Goal: Book appointment/travel/reservation

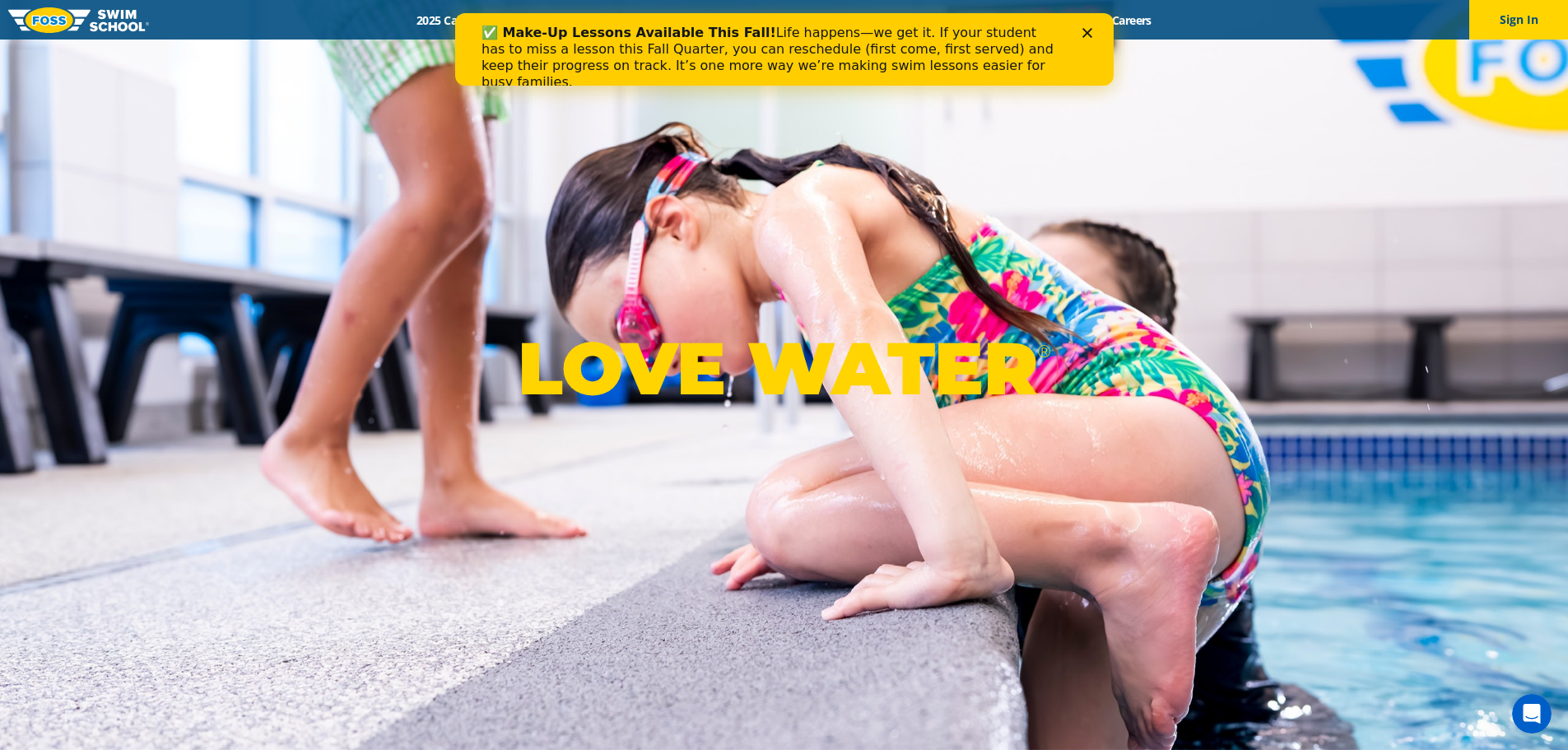
click at [1077, 35] on div "✅ Make-Up Lessons Available This Fall! Life happens—we get it. If your student …" at bounding box center [783, 57] width 605 height 76
click at [1080, 31] on div "✅ Make-Up Lessons Available This Fall! Life happens—we get it. If your student …" at bounding box center [784, 57] width 659 height 76
click at [1085, 32] on polygon "Close" at bounding box center [1086, 33] width 10 height 10
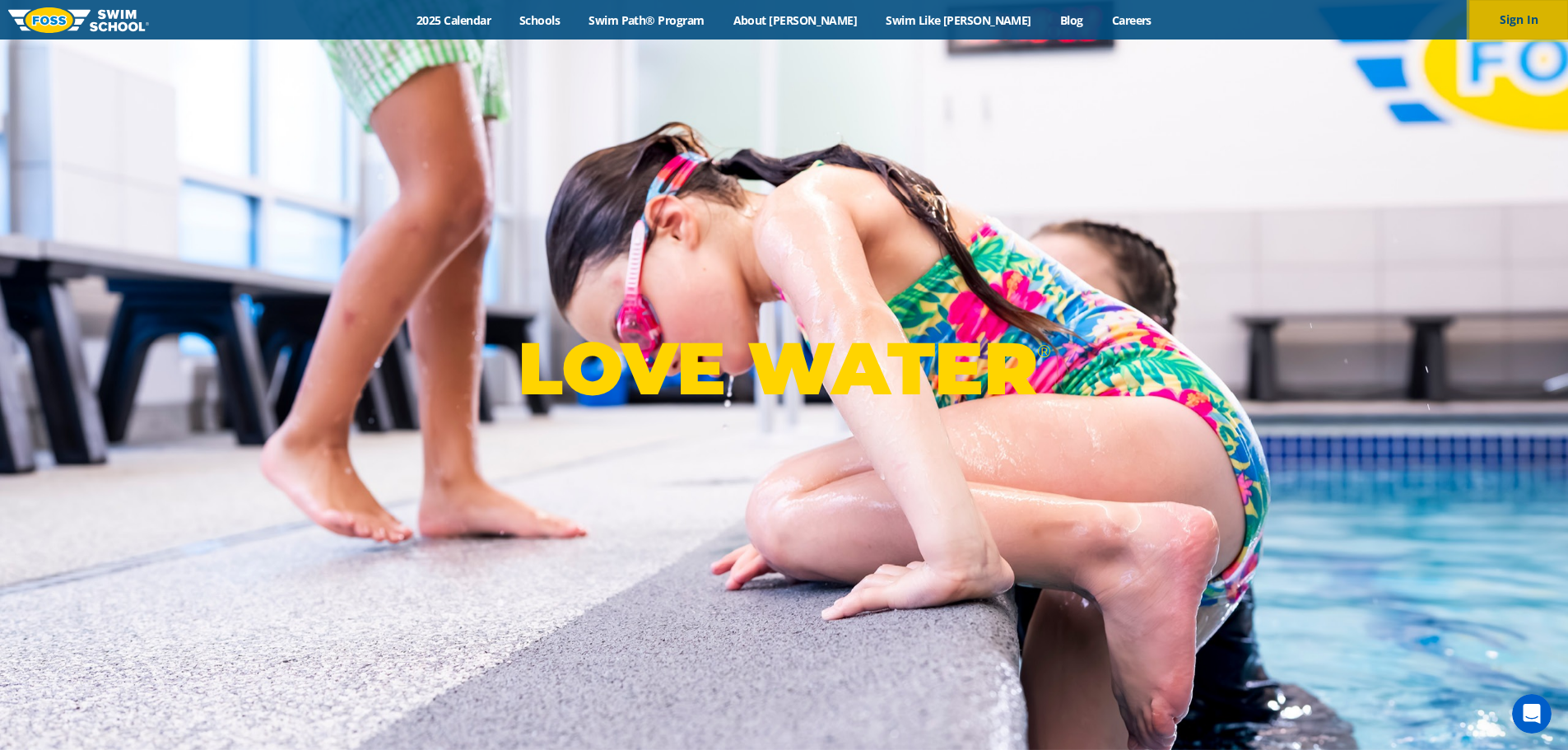
click at [1495, 19] on button "Sign In" at bounding box center [1519, 20] width 99 height 39
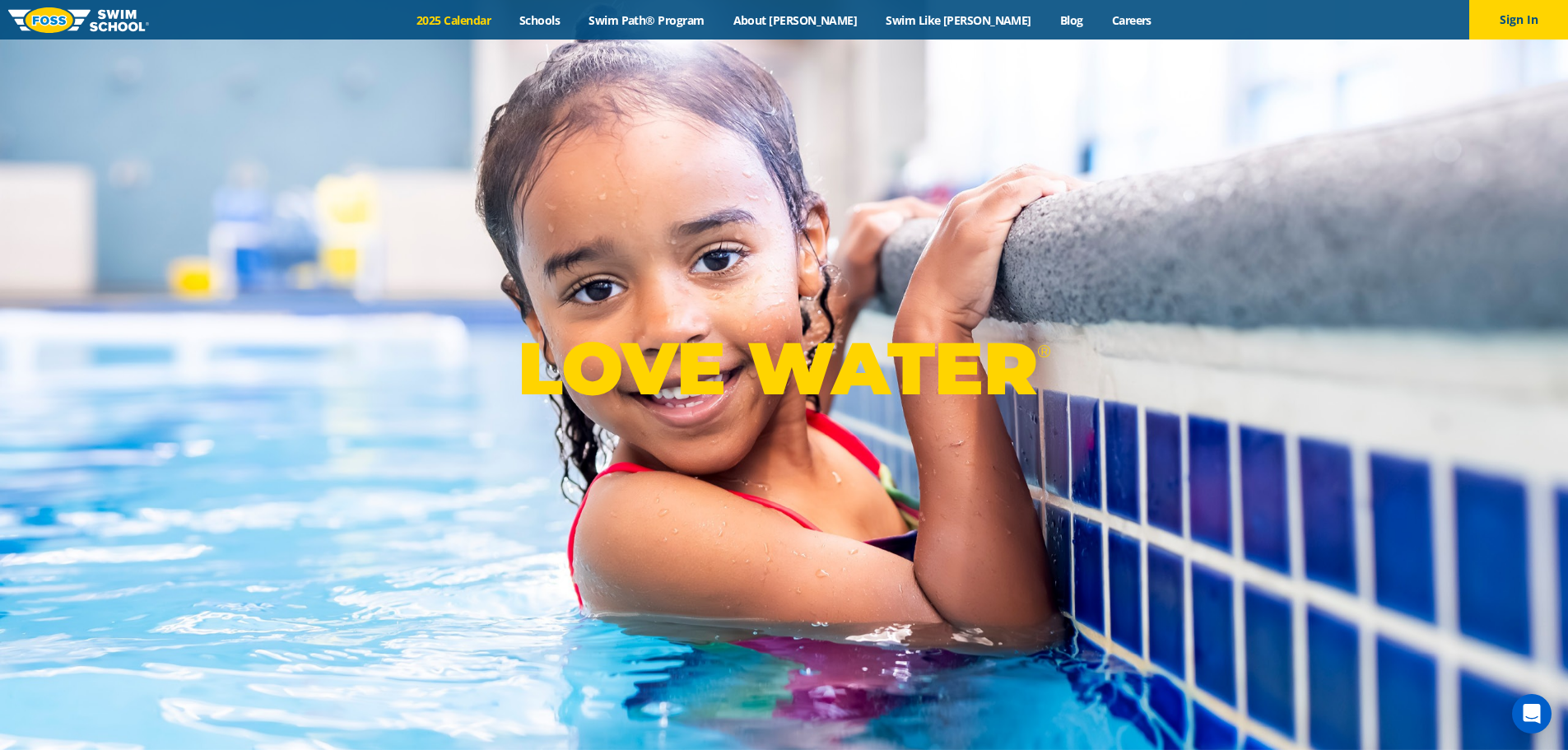
click at [506, 18] on link "2025 Calendar" at bounding box center [453, 20] width 103 height 16
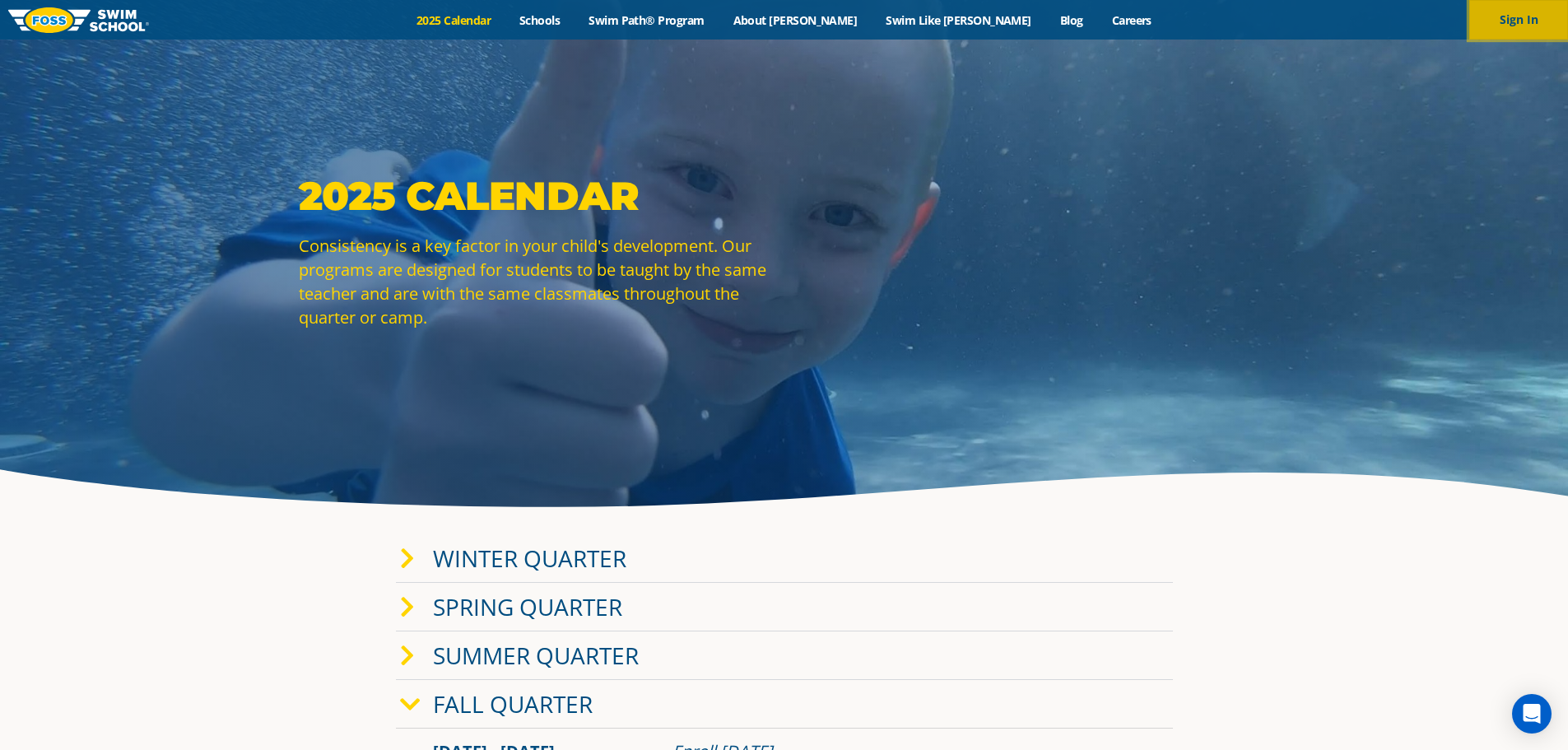
click at [1547, 21] on button "Sign In" at bounding box center [1519, 20] width 99 height 39
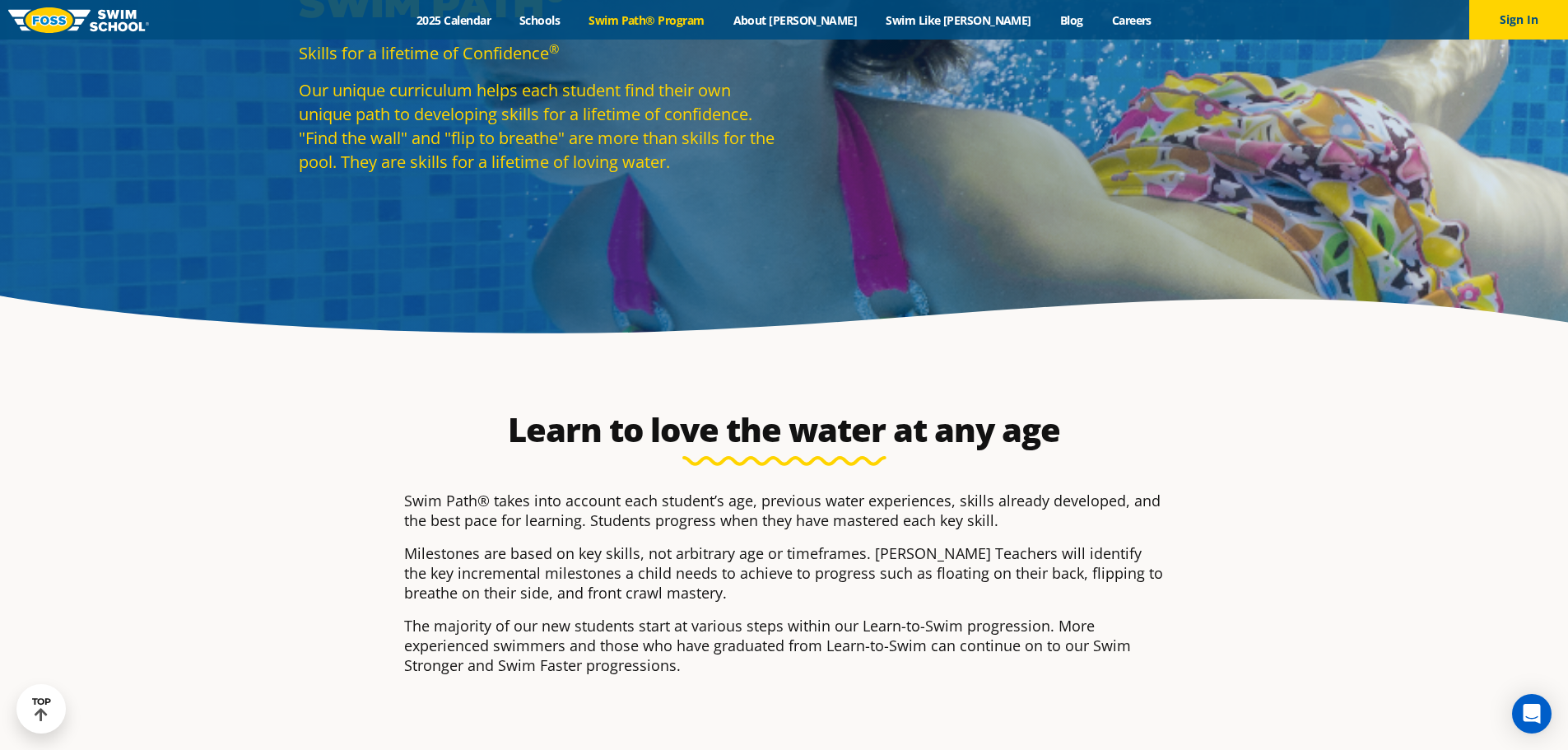
scroll to position [164, 0]
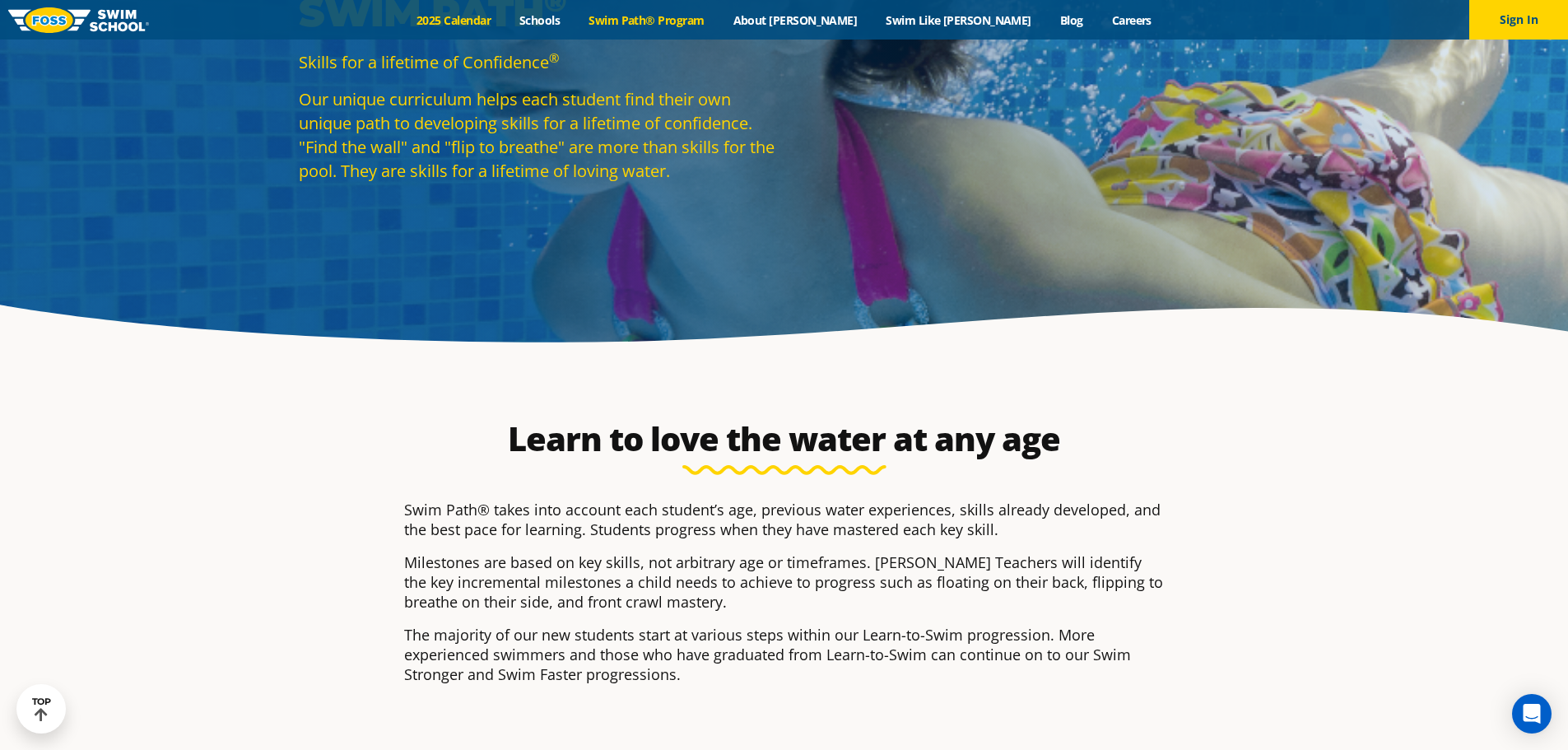
click at [506, 19] on link "2025 Calendar" at bounding box center [453, 20] width 103 height 16
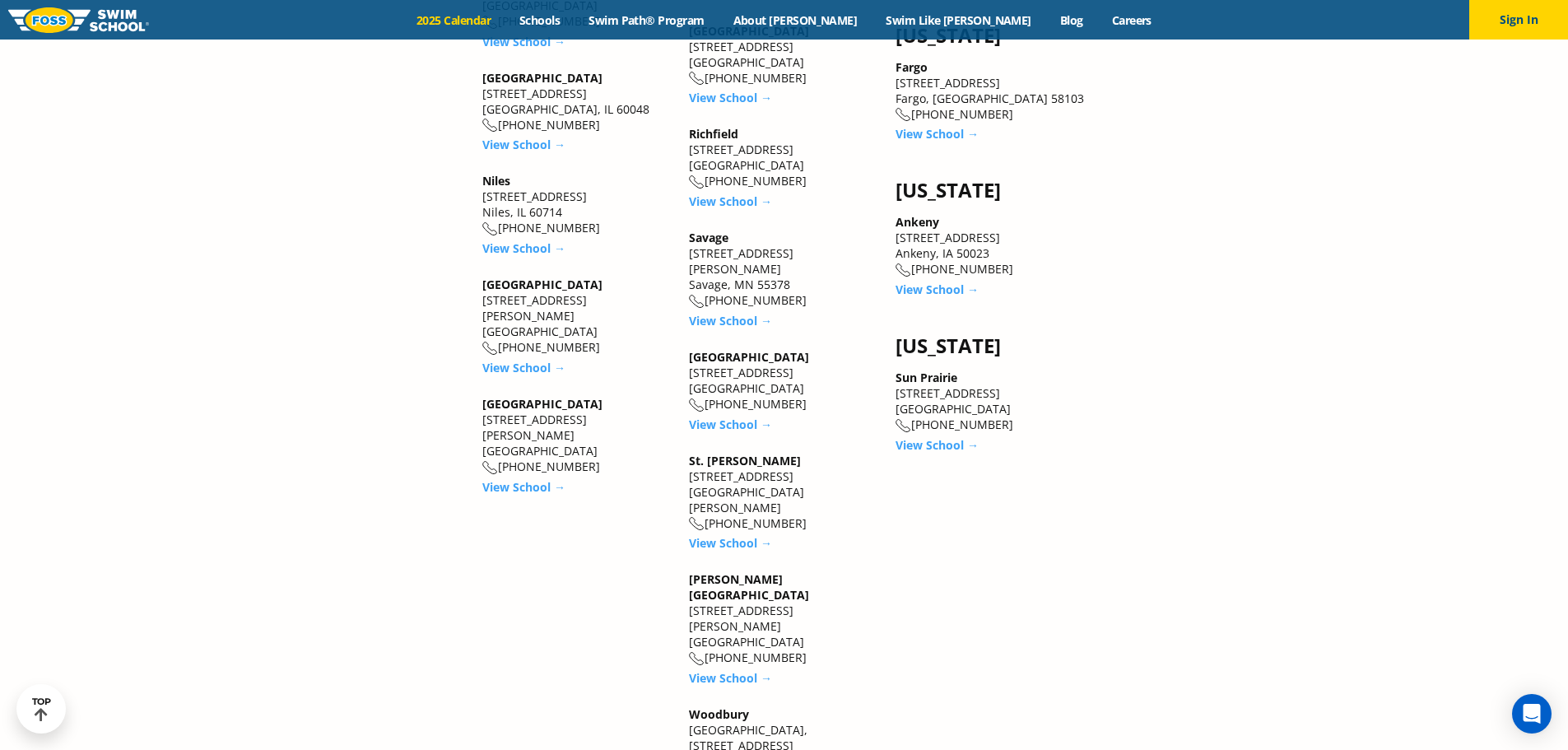
scroll to position [2222, 0]
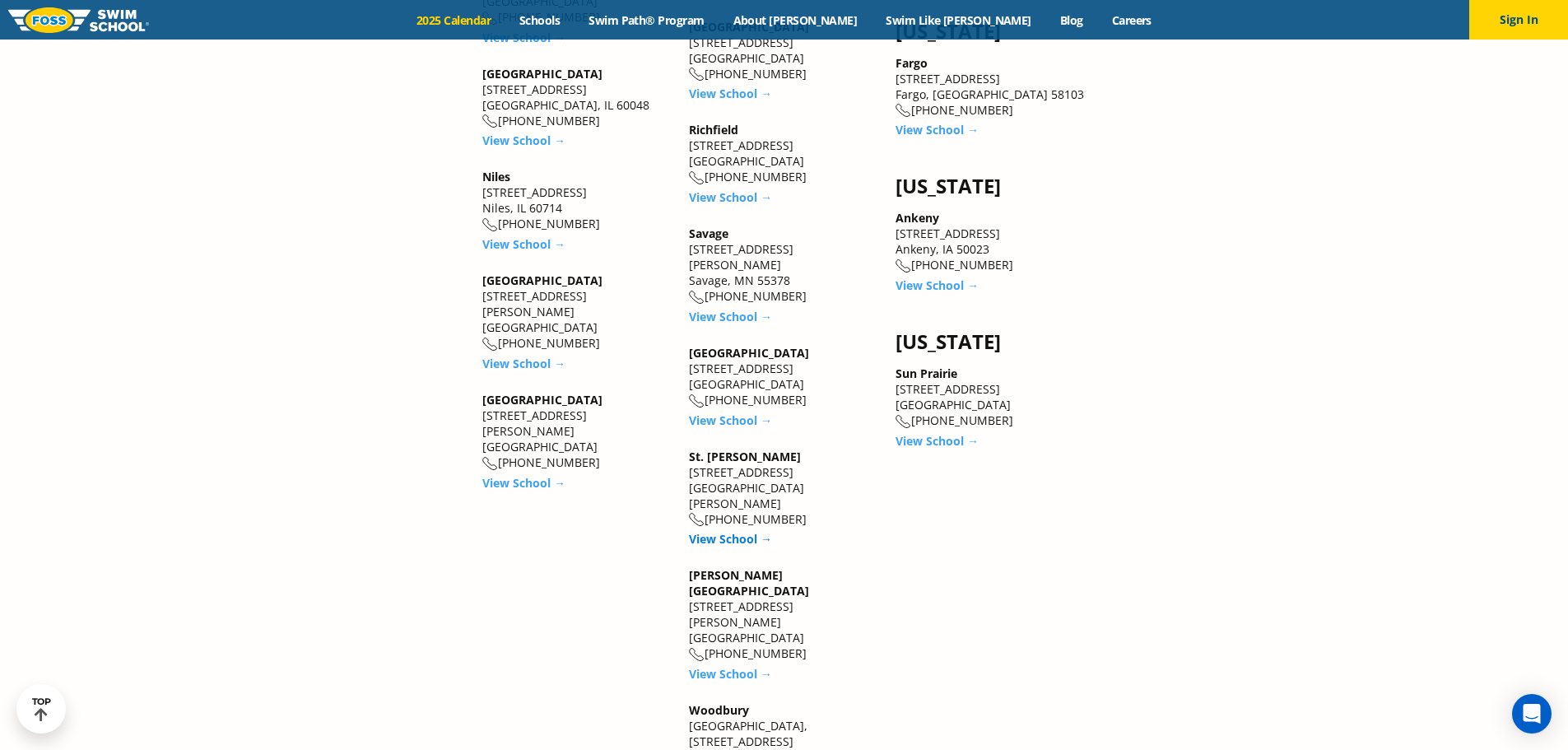
click at [741, 531] on link "View School →" at bounding box center [729, 538] width 83 height 16
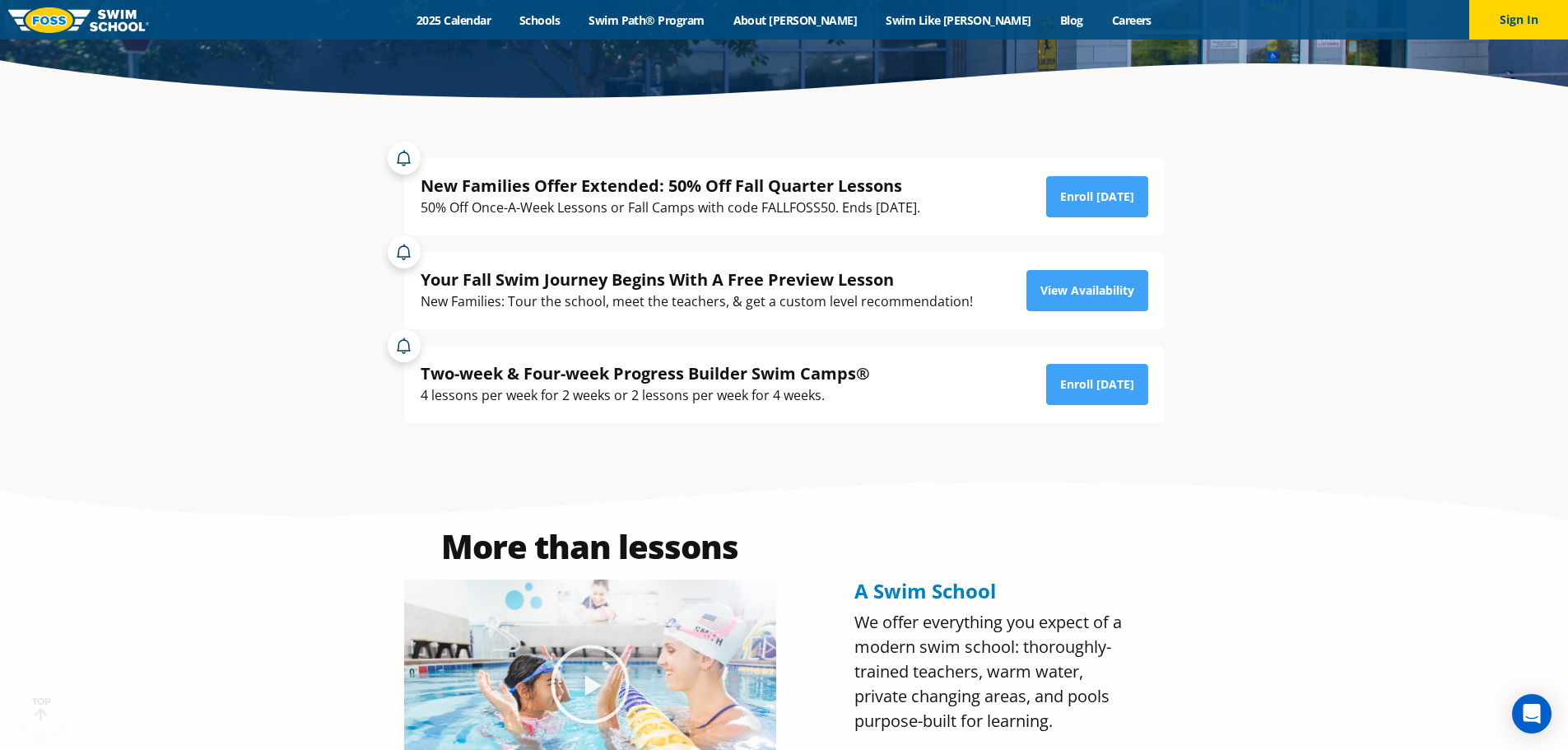
scroll to position [411, 0]
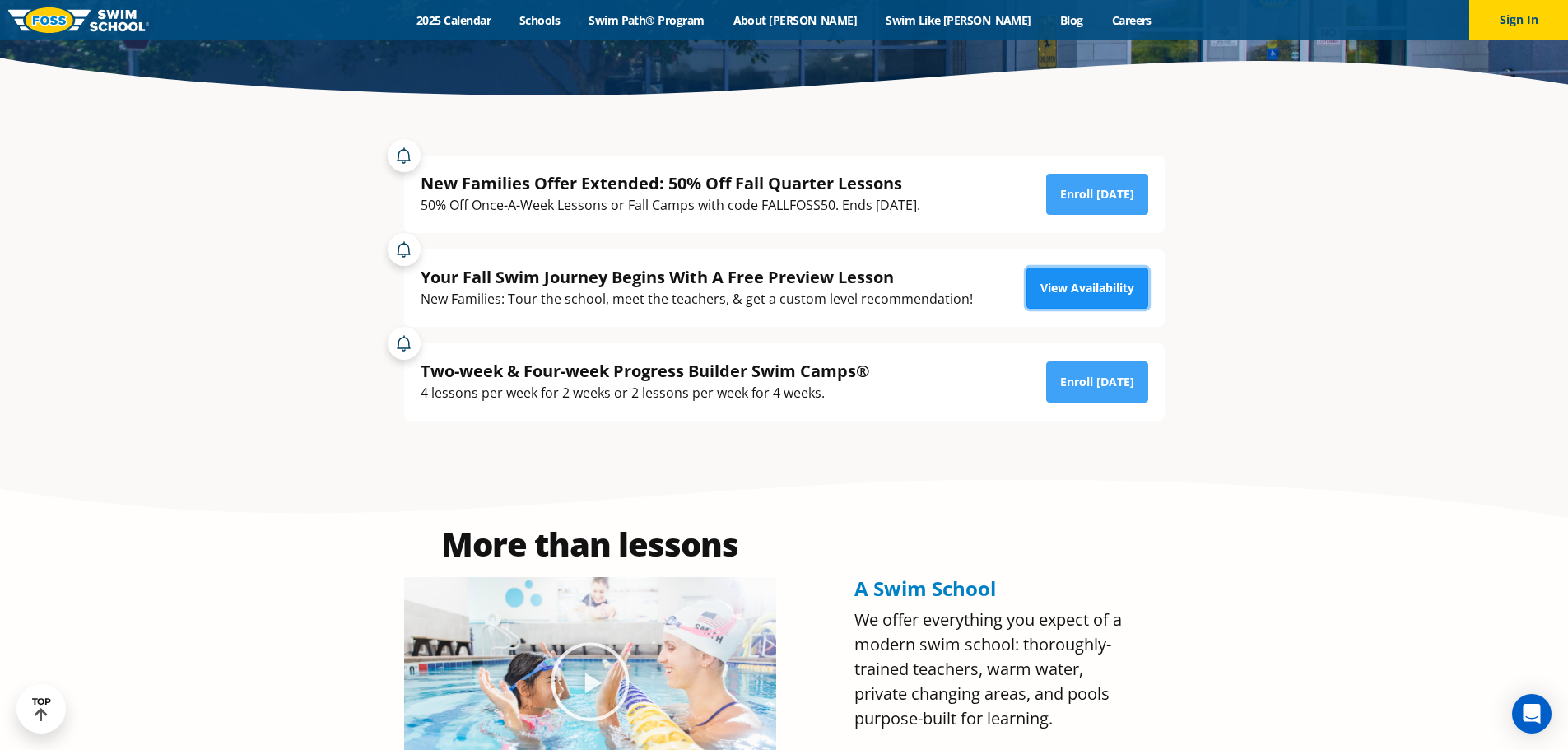
click at [1051, 276] on link "View Availability" at bounding box center [1087, 288] width 122 height 41
